Goal: Transaction & Acquisition: Purchase product/service

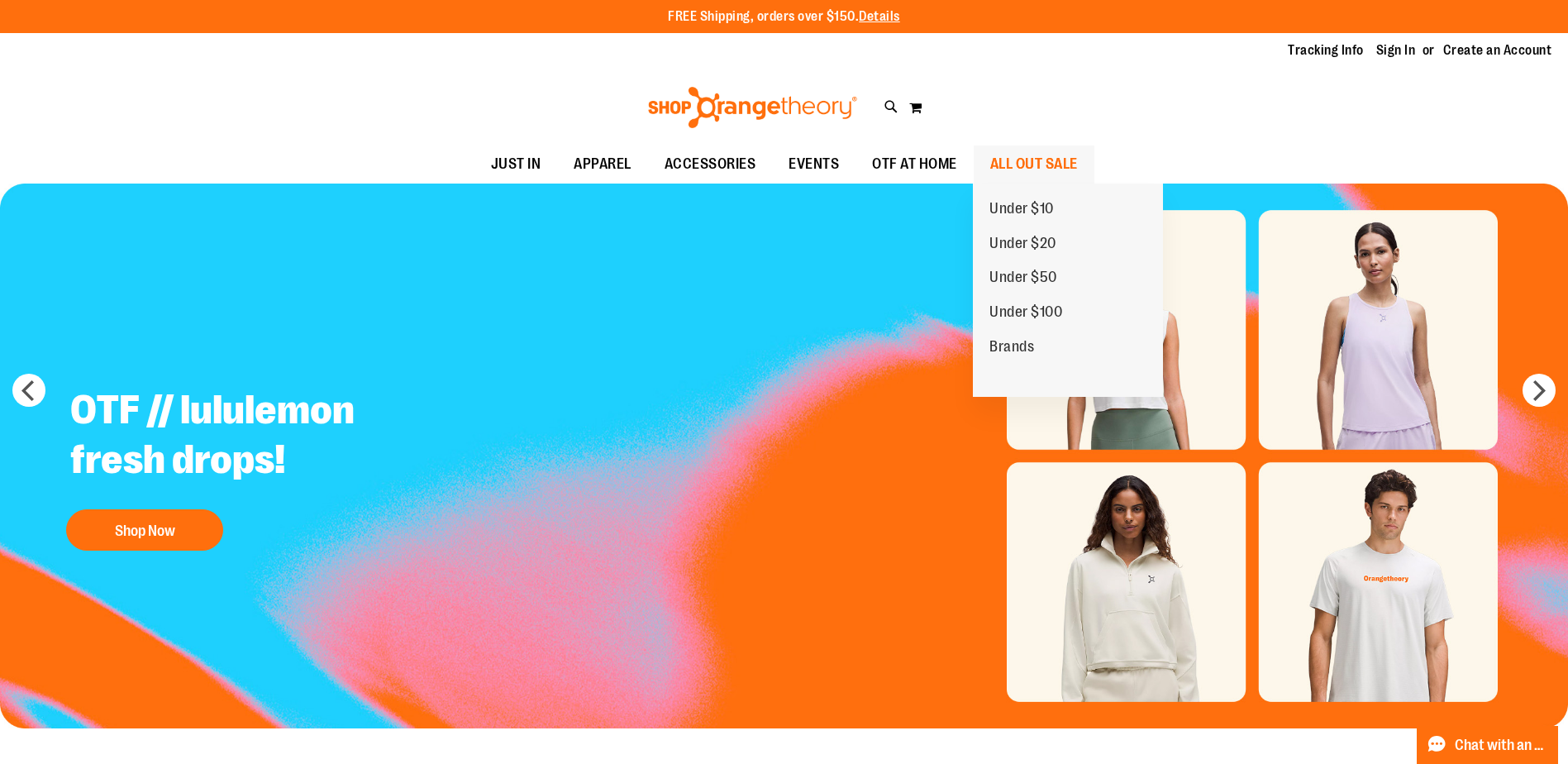
type input "**********"
click at [1067, 175] on span "ALL OUT SALE" at bounding box center [1034, 164] width 88 height 38
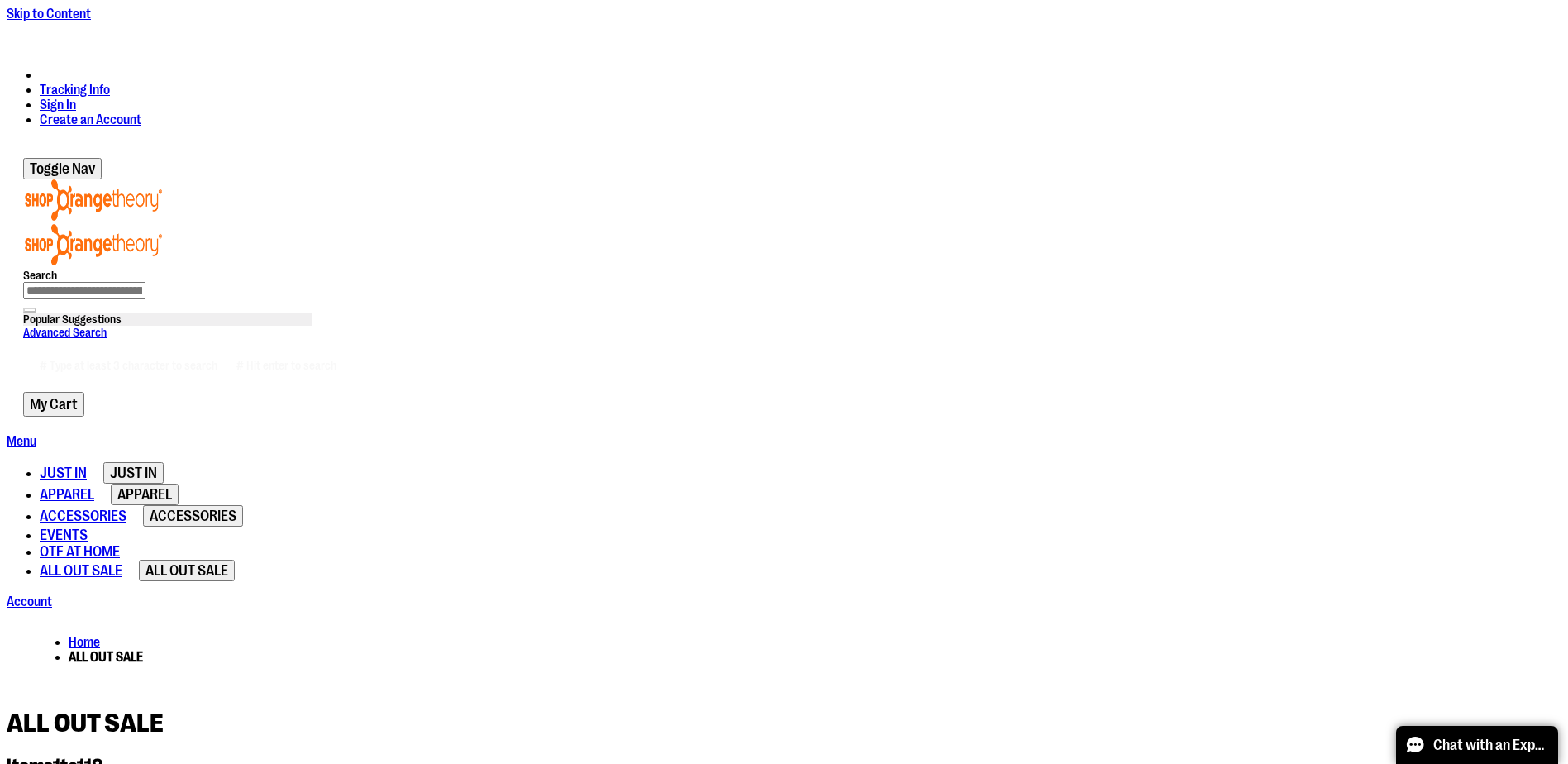
type input "**********"
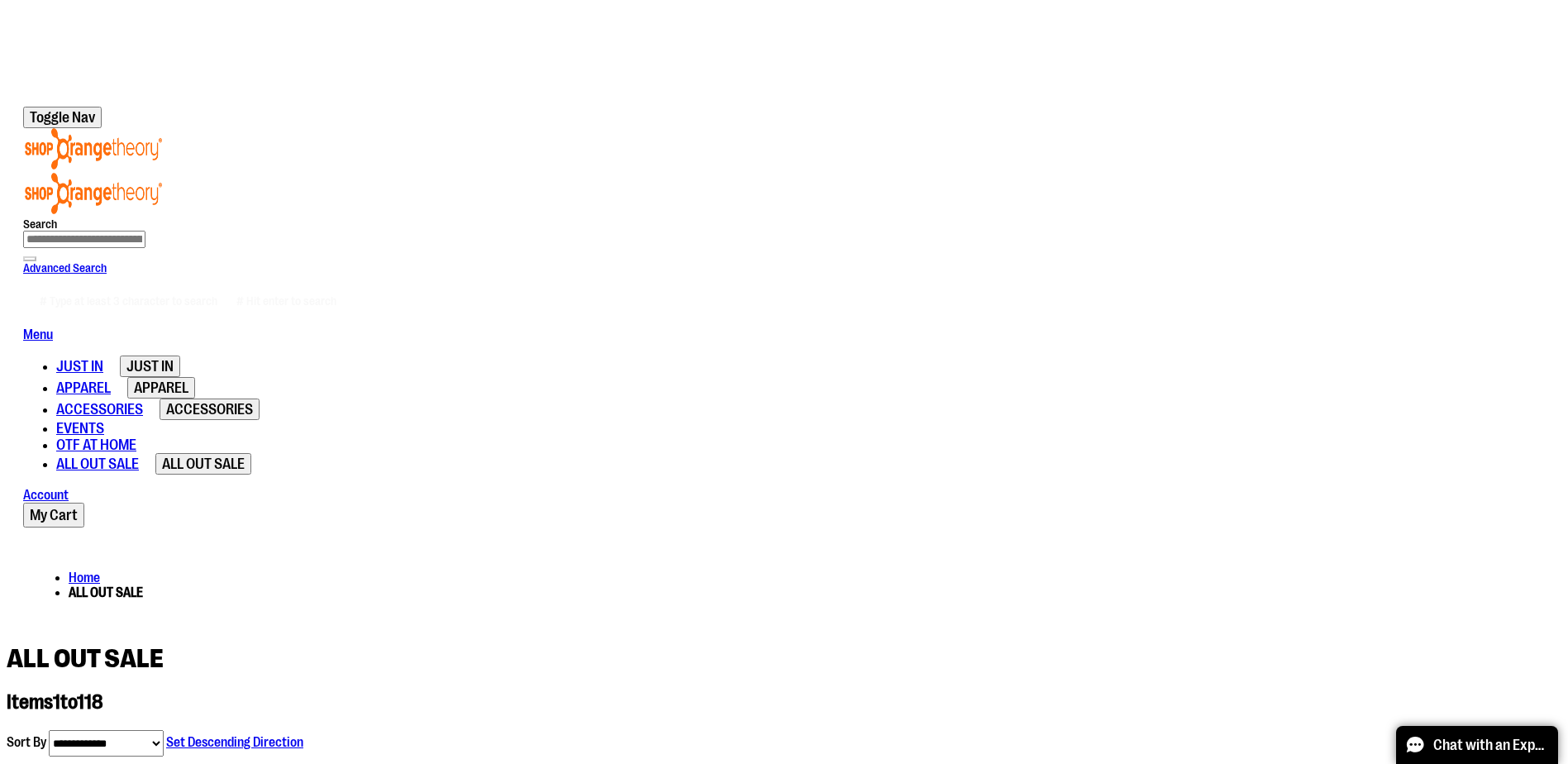
scroll to position [164, 0]
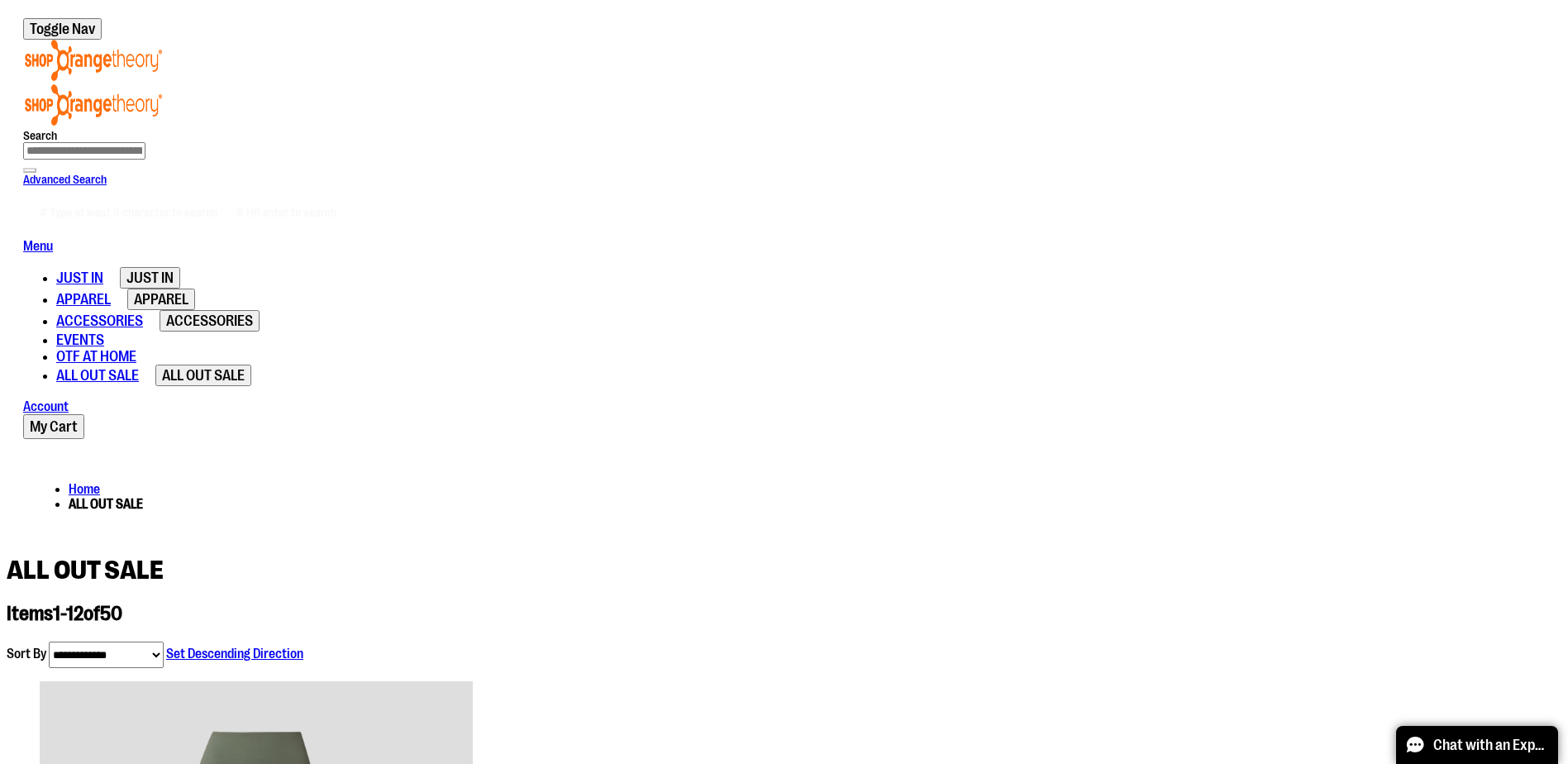
scroll to position [567, 0]
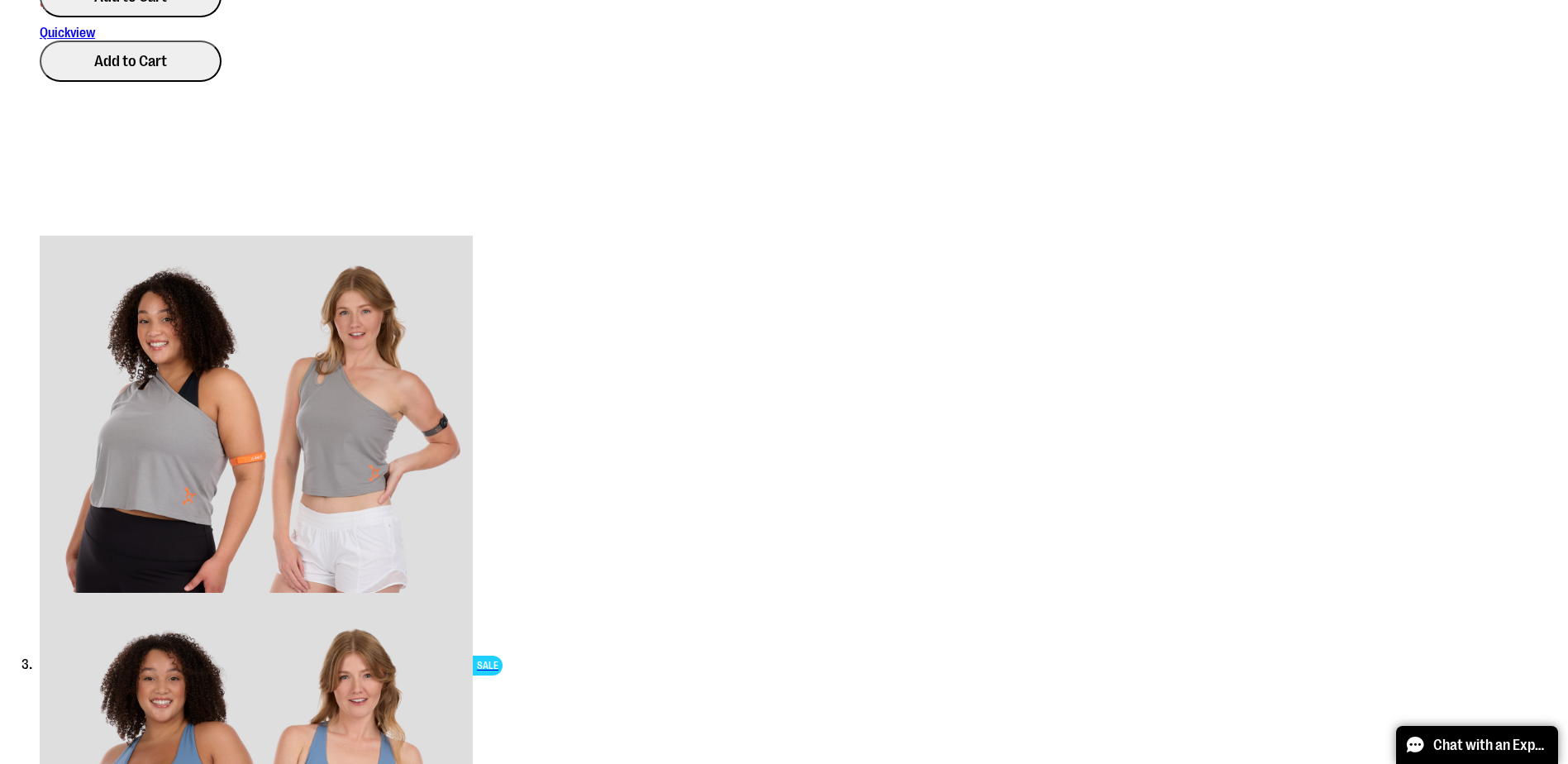
scroll to position [1477, 0]
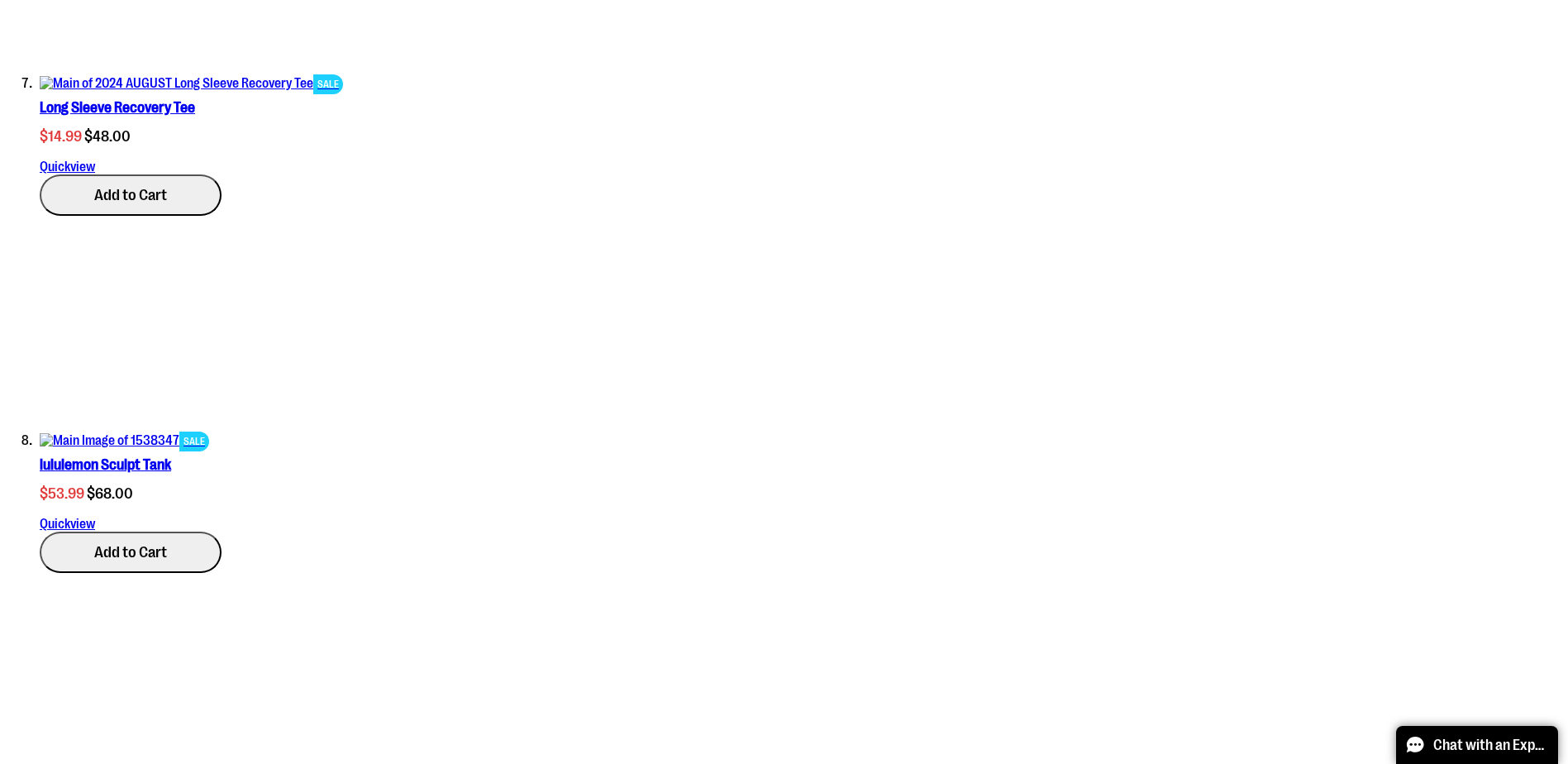
scroll to position [2965, 0]
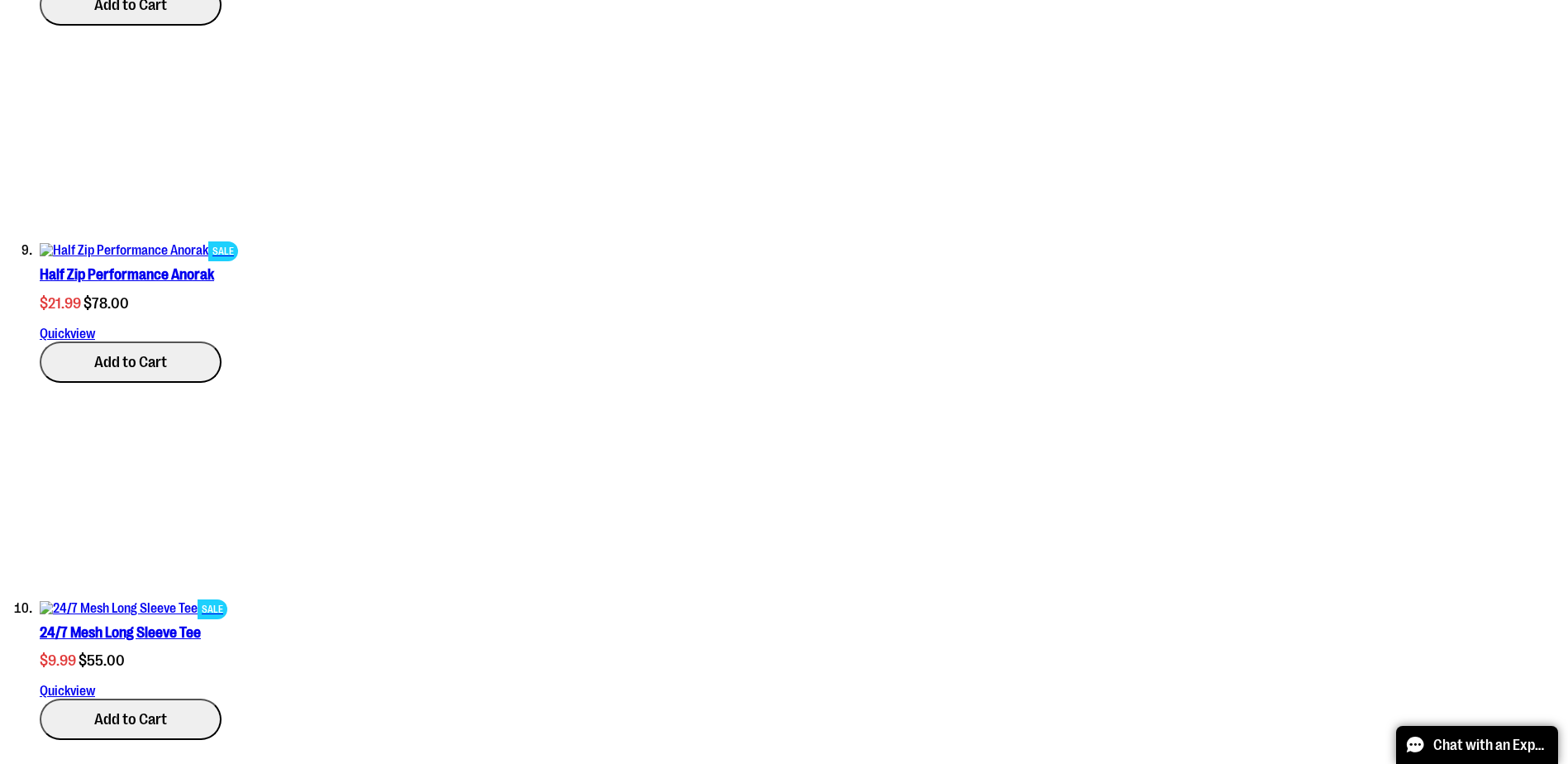
scroll to position [3544, 0]
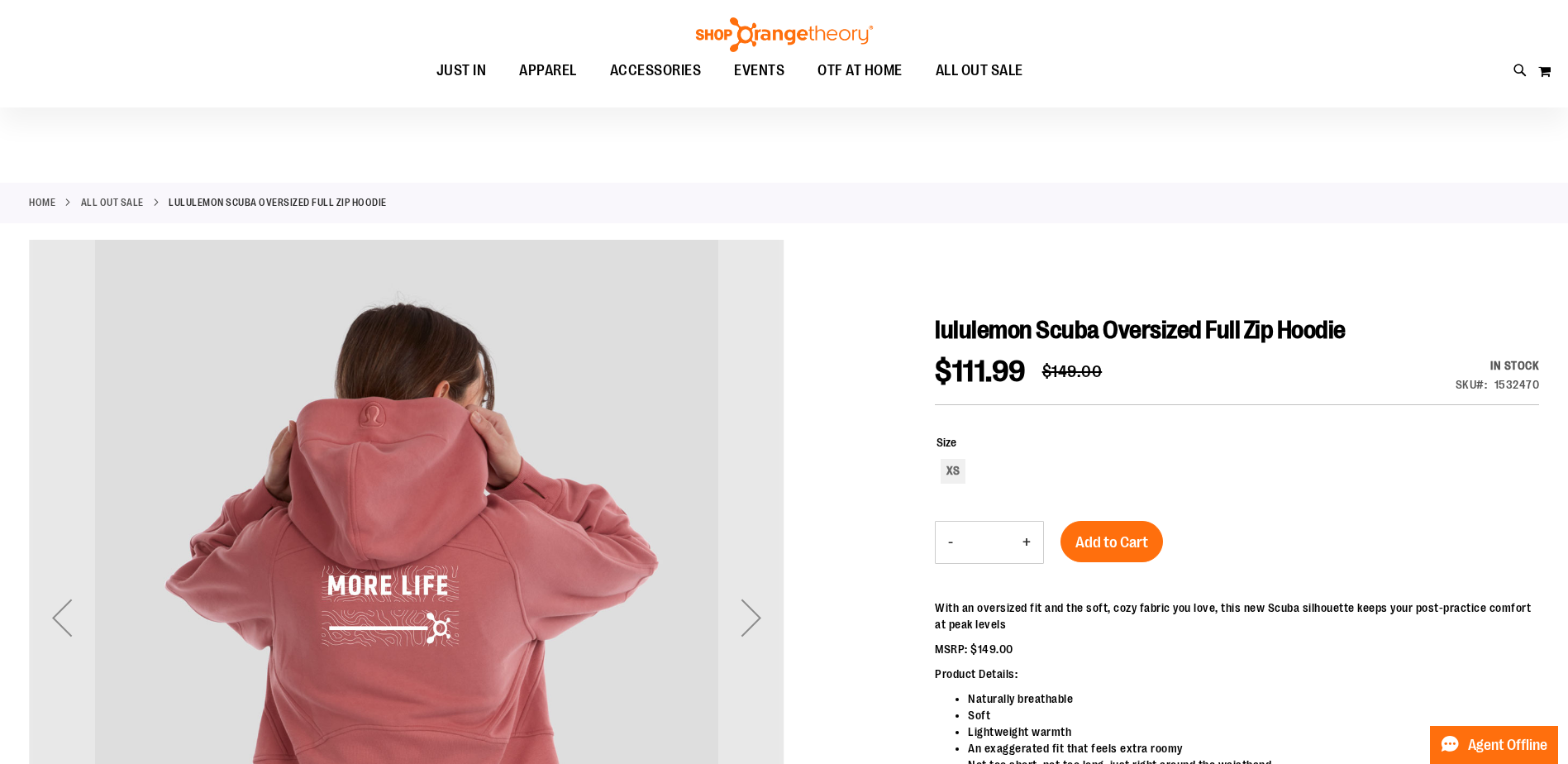
scroll to position [247, 0]
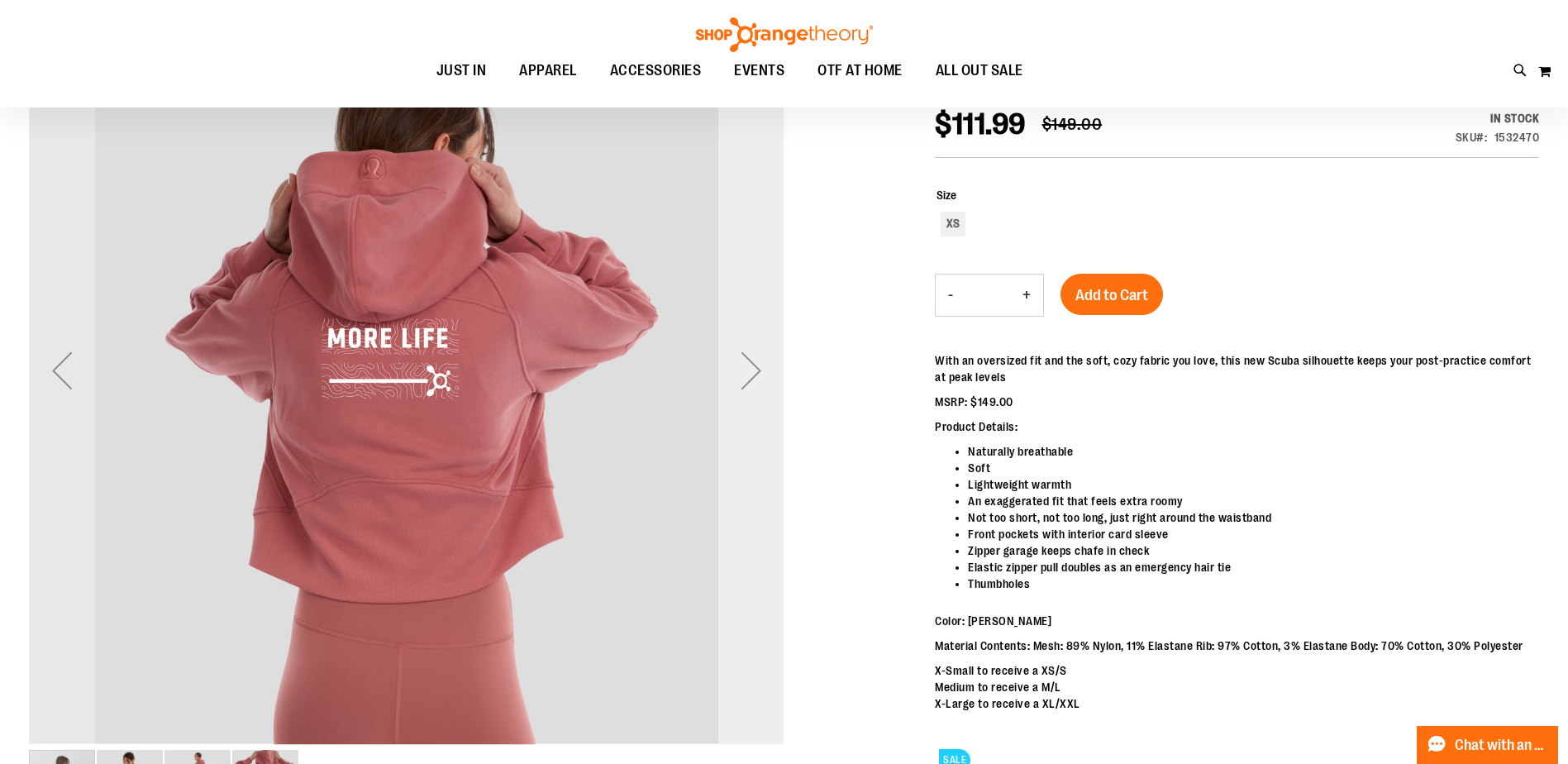
type input "**********"
click at [756, 381] on div "Next" at bounding box center [751, 370] width 66 height 66
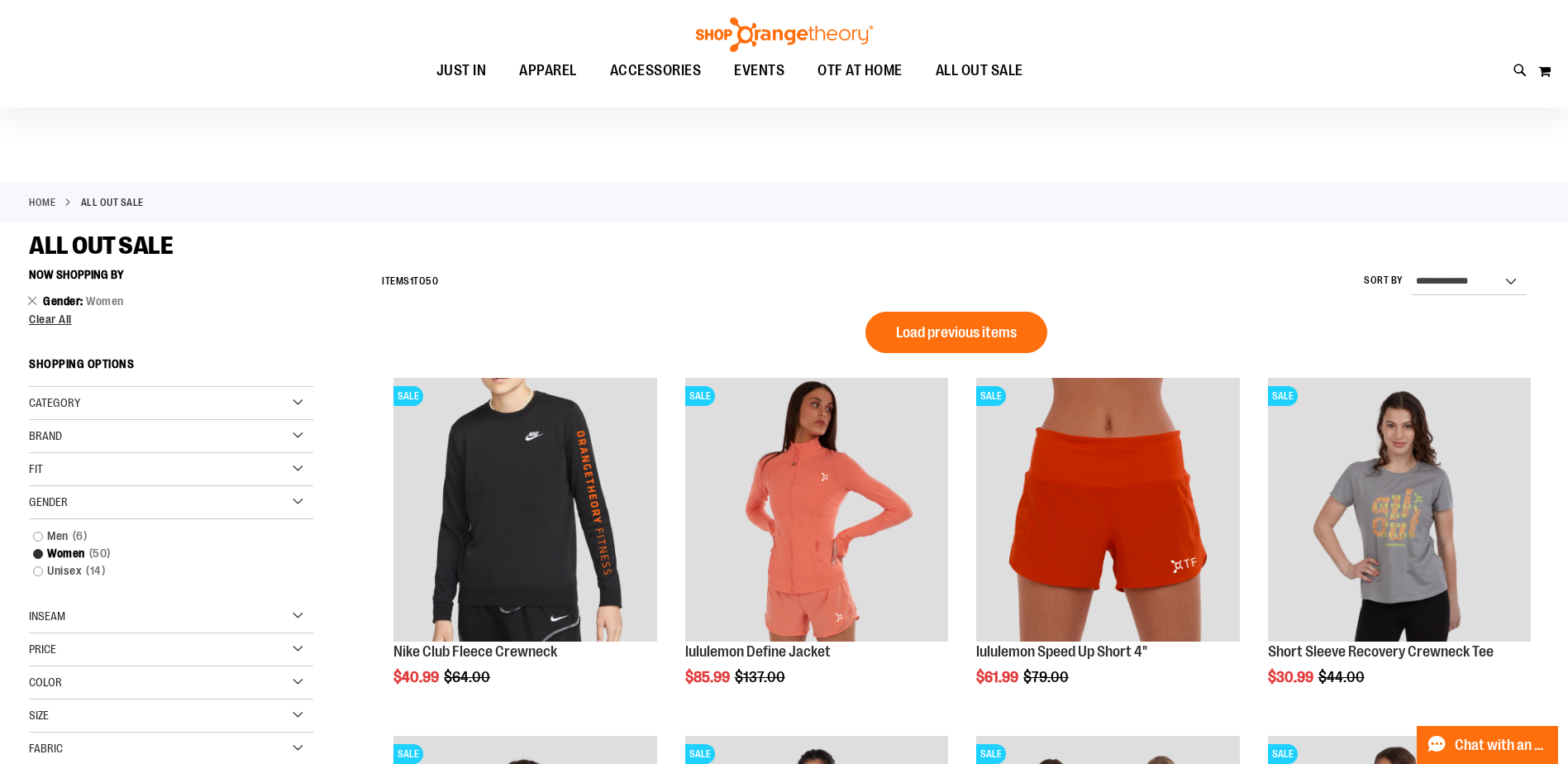
scroll to position [247, 0]
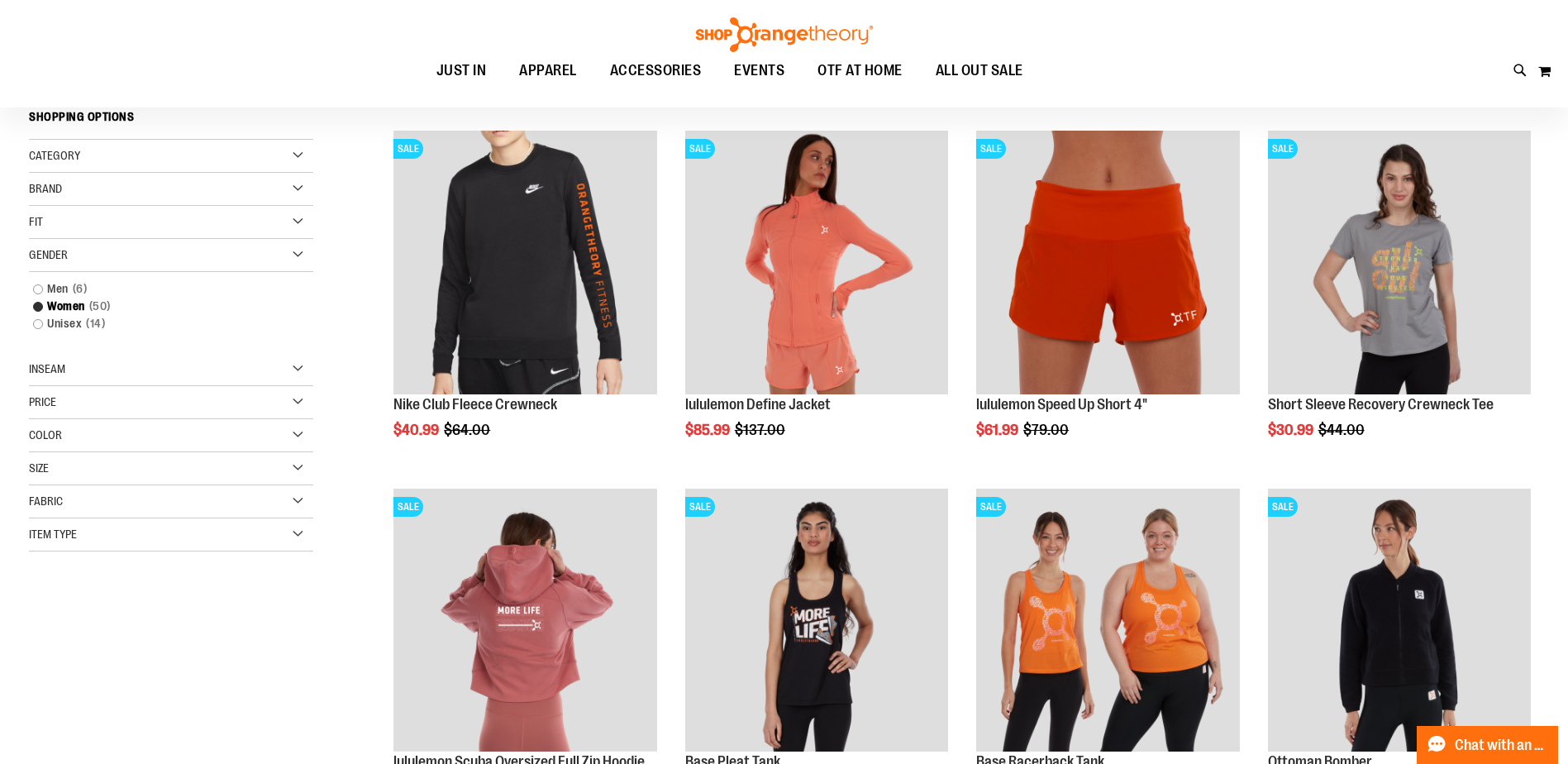
type input "**********"
click at [238, 445] on div "Color" at bounding box center [170, 435] width 284 height 33
click at [231, 395] on div "Price" at bounding box center [170, 402] width 284 height 33
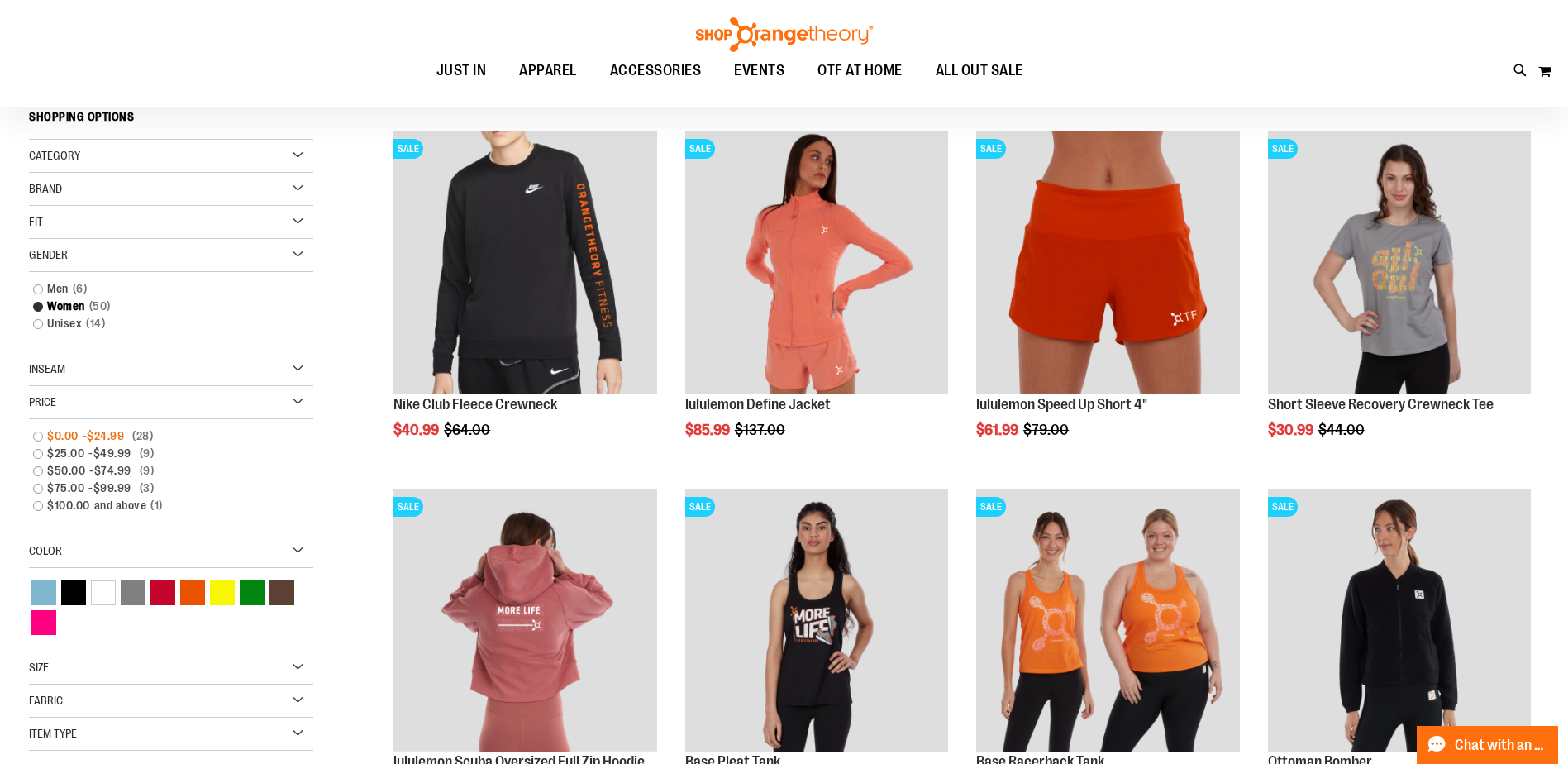
click at [113, 429] on span "$24.99" at bounding box center [108, 436] width 42 height 18
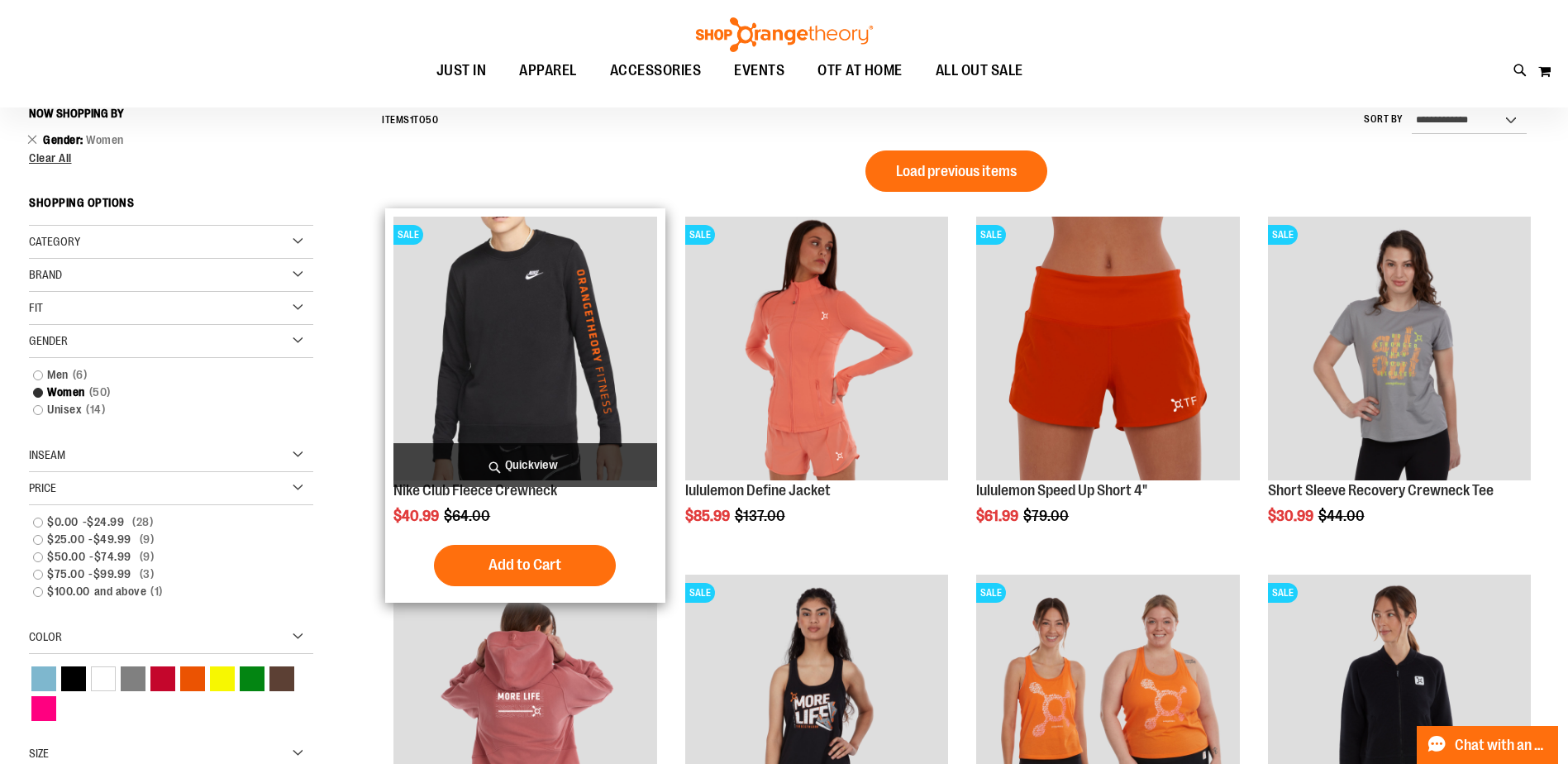
scroll to position [153, 0]
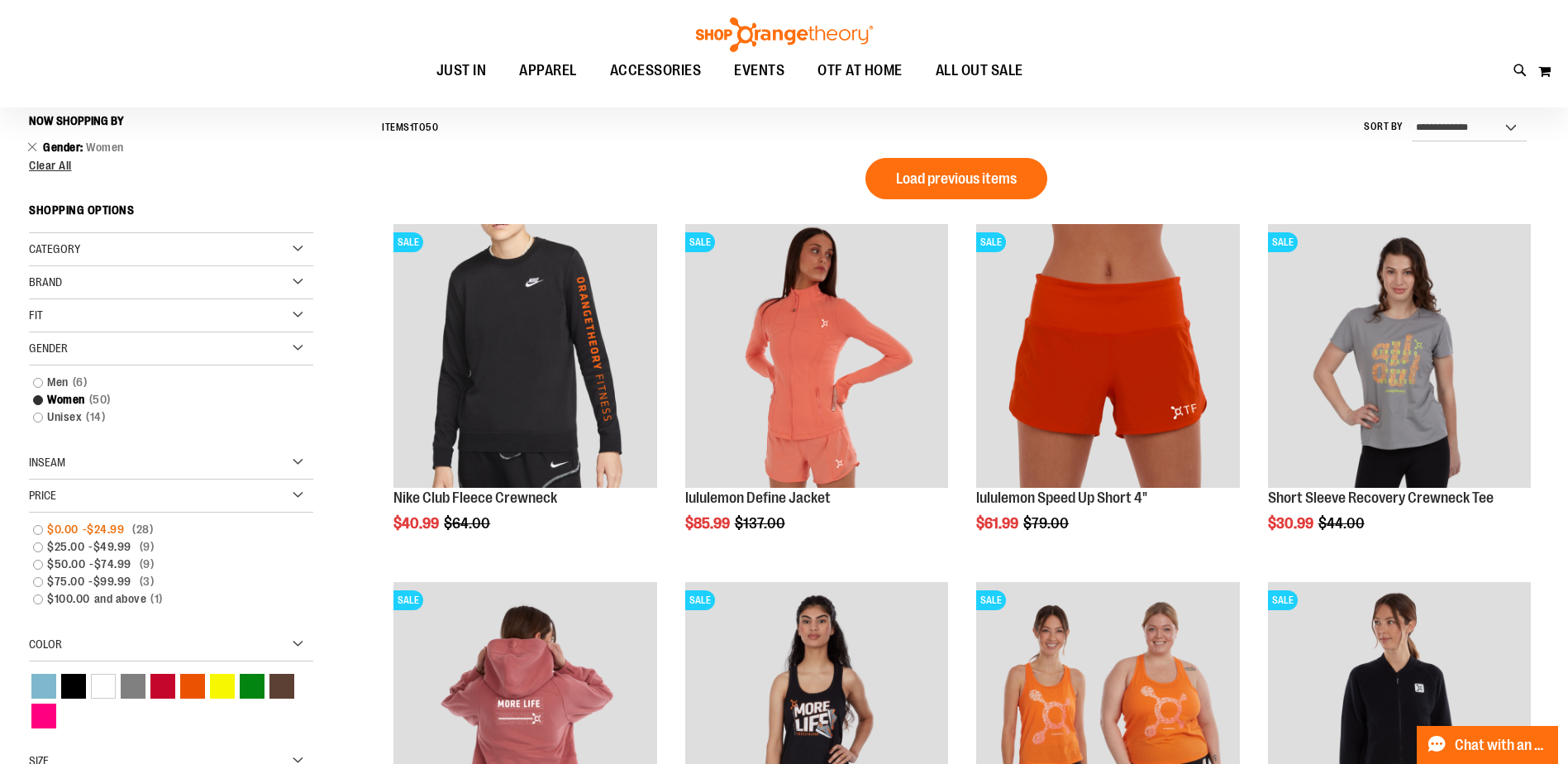
click at [39, 528] on link "$0.00 - $24.99 28 items" at bounding box center [161, 529] width 273 height 18
click at [31, 525] on link "$0.00 - $24.99 28 items" at bounding box center [161, 529] width 273 height 18
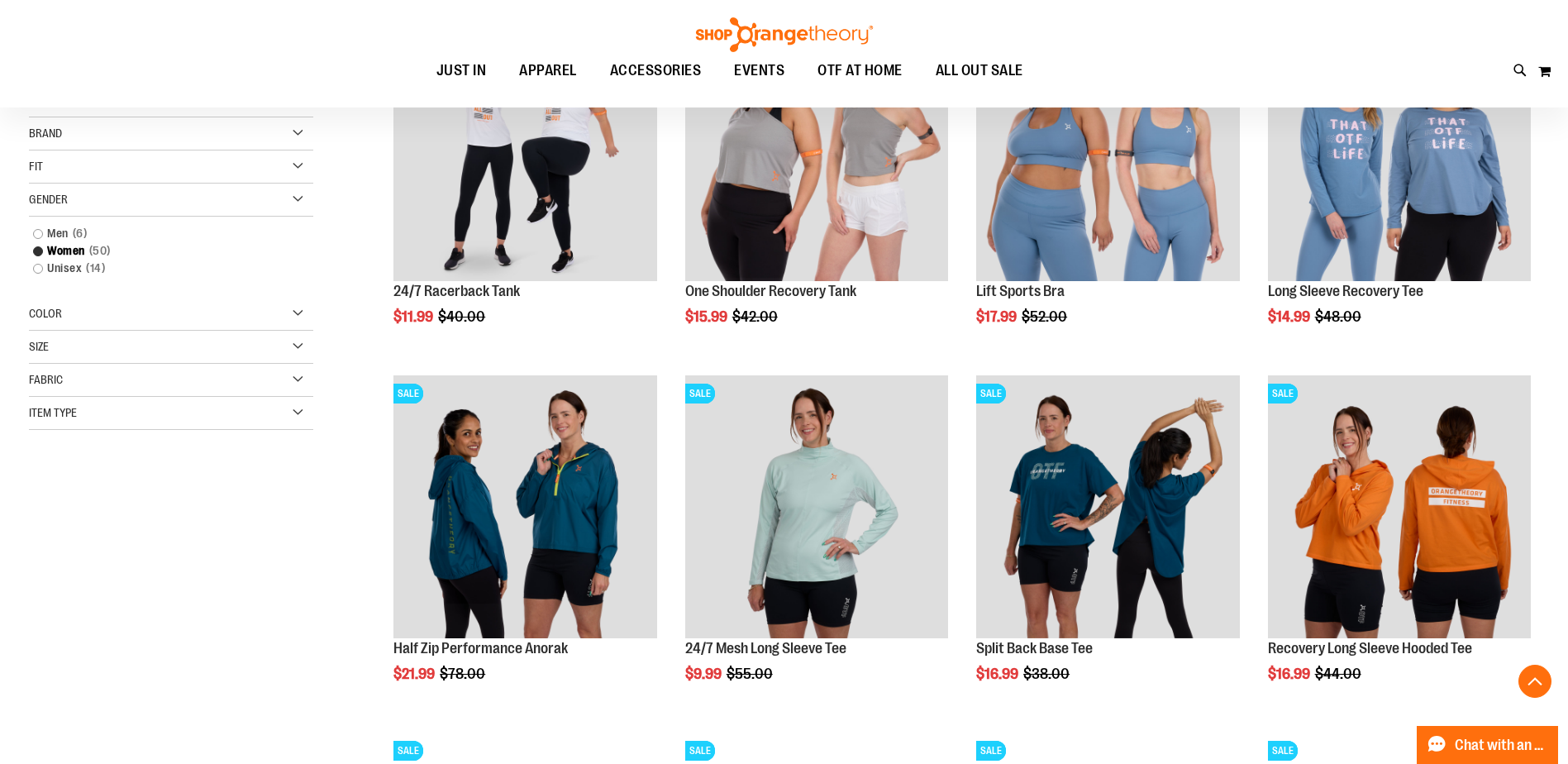
scroll to position [567, 0]
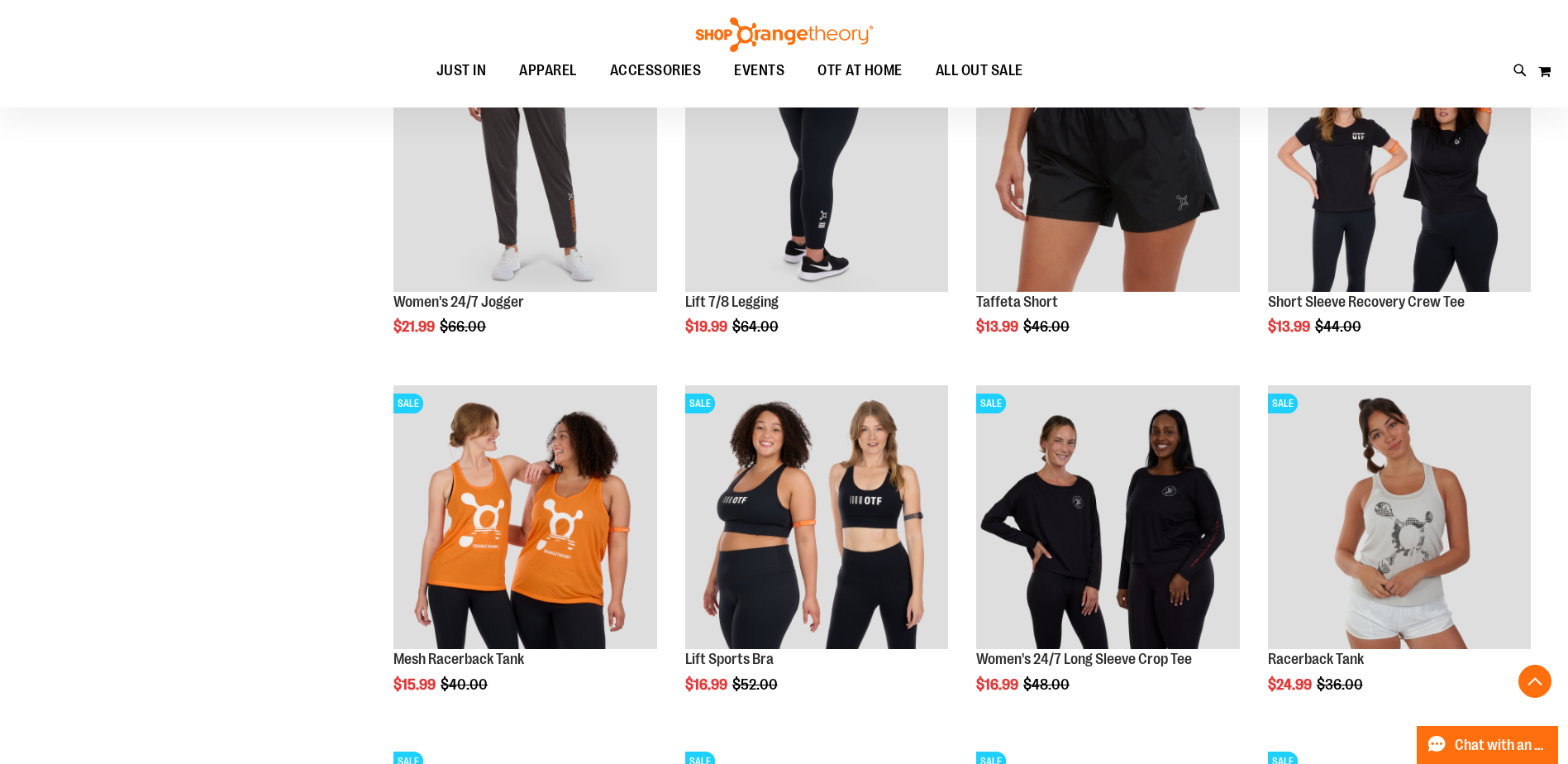
scroll to position [2469, 0]
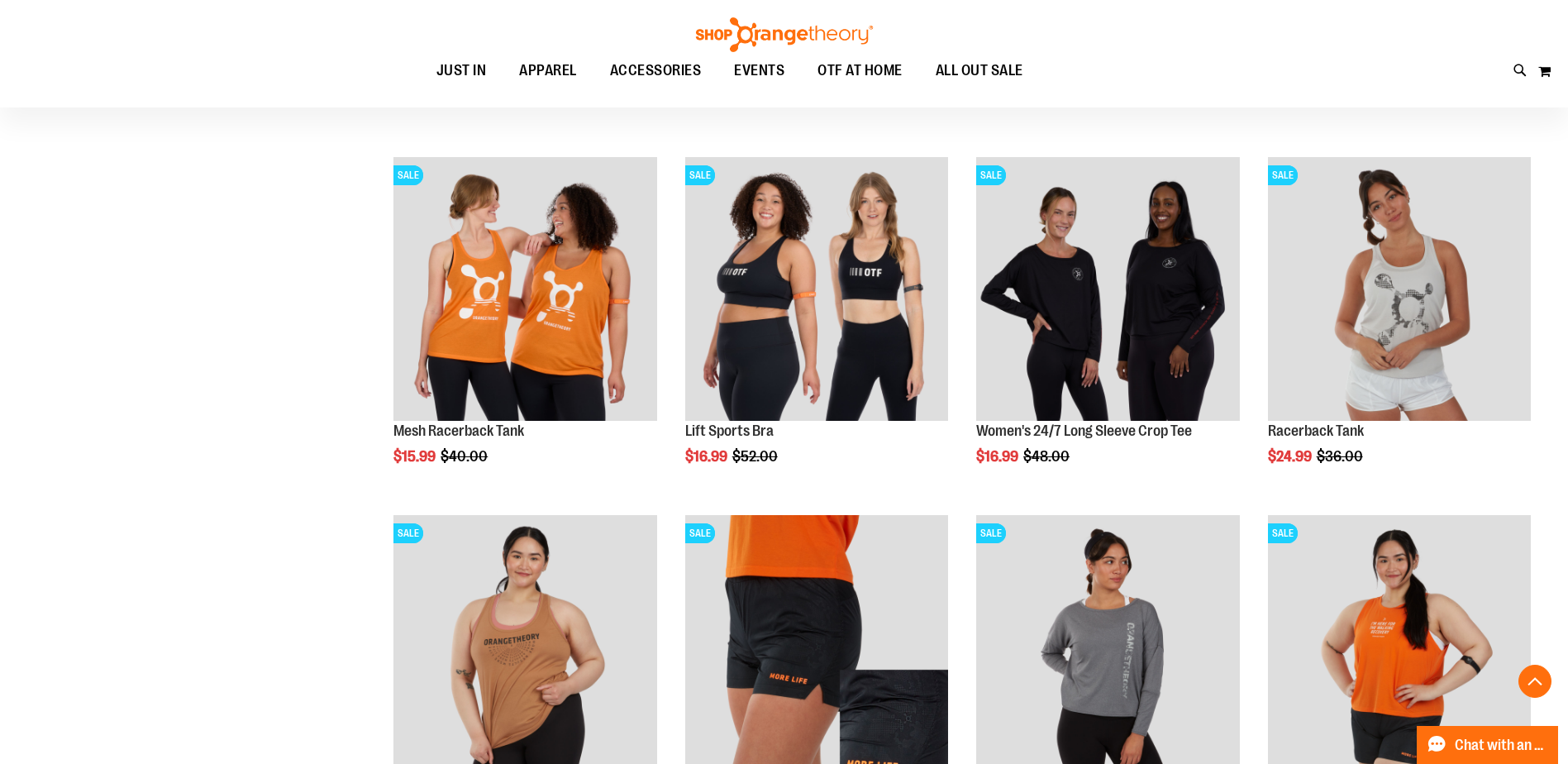
scroll to position [2800, 0]
